Goal: Transaction & Acquisition: Subscribe to service/newsletter

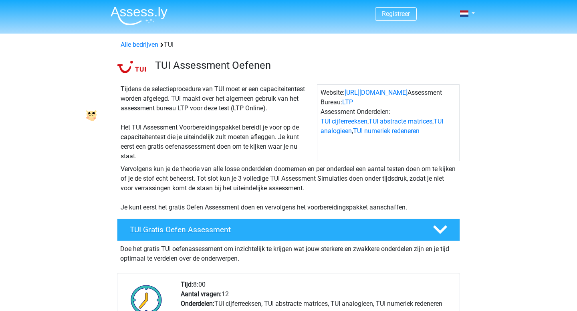
click at [217, 229] on h4 "TUI Gratis Oefen Assessment" at bounding box center [275, 229] width 290 height 9
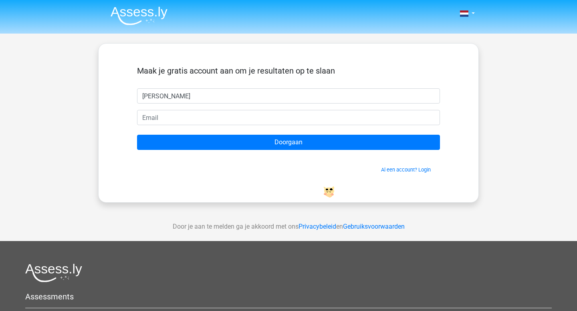
type input "[PERSON_NAME]"
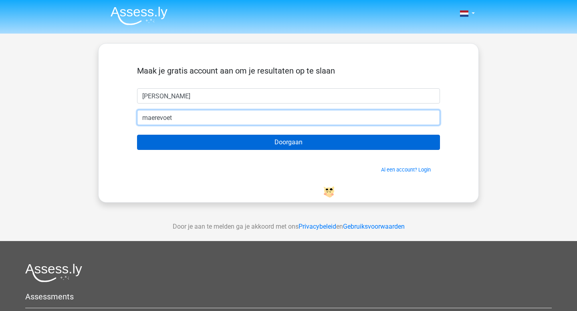
type input "maerevoet@hotmail.com"
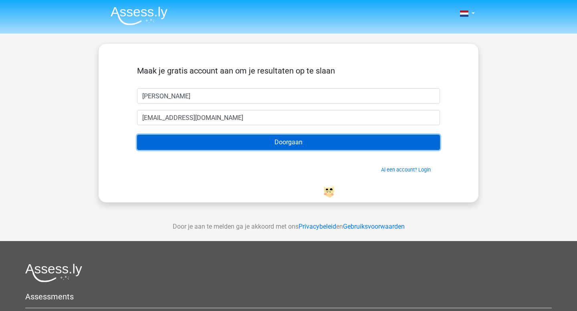
click at [267, 147] on input "Doorgaan" at bounding box center [288, 142] width 303 height 15
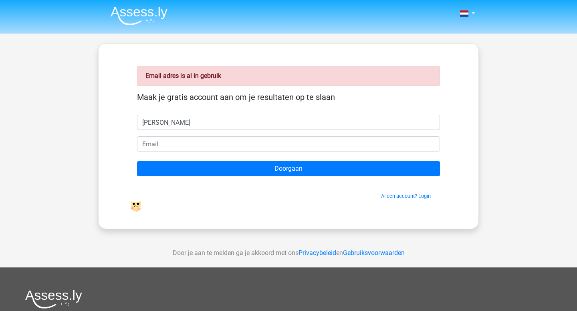
type input "frederik"
click at [212, 153] on form "Maak je gratis account aan om je resultaten op te slaan frederik Doorgaan Al ee…" at bounding box center [288, 146] width 303 height 108
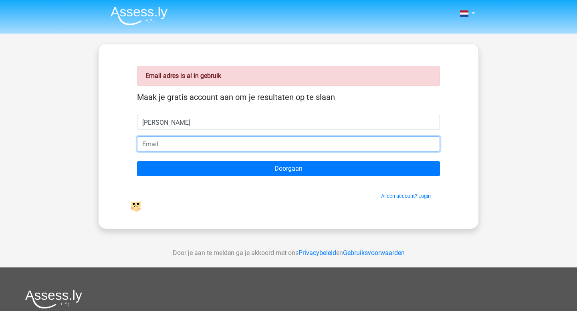
click at [217, 145] on input "email" at bounding box center [288, 144] width 303 height 15
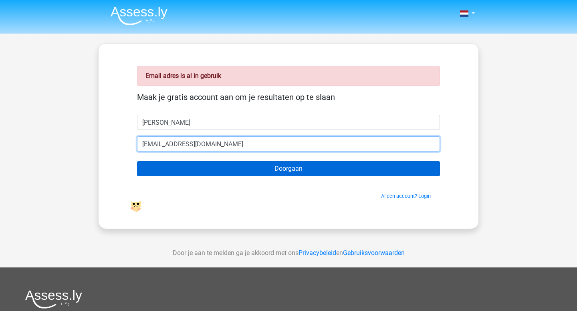
type input "[EMAIL_ADDRESS][DOMAIN_NAME]"
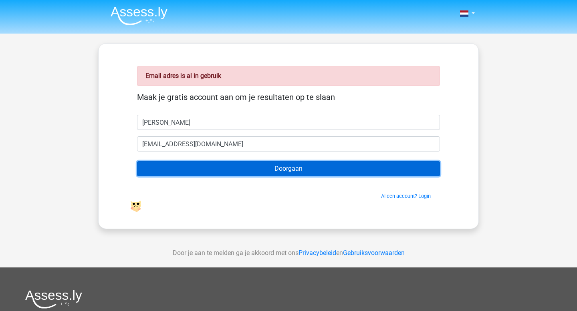
click at [226, 173] on input "Doorgaan" at bounding box center [288, 168] width 303 height 15
